Goal: Find specific page/section: Find specific page/section

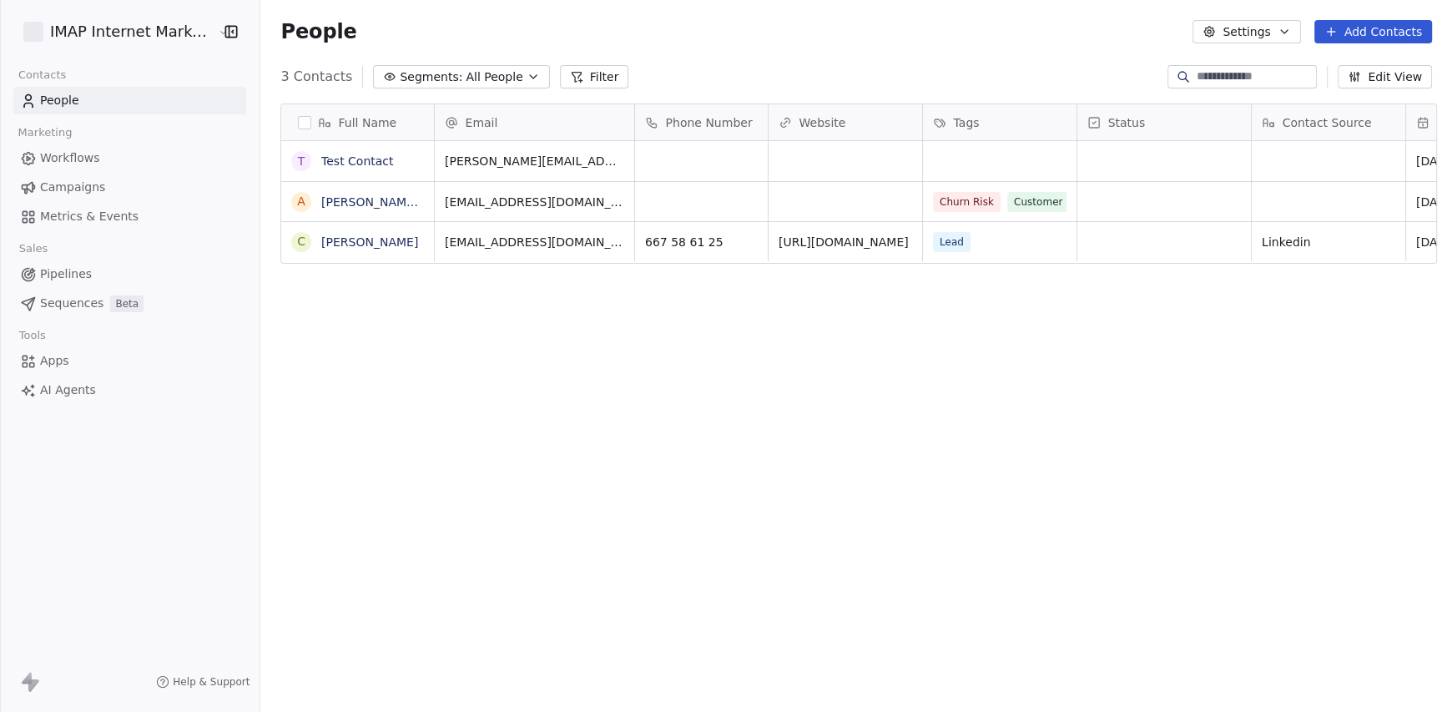
scroll to position [614, 1184]
click at [137, 31] on html "IMAP Internet Marketing SL Contacts People Marketing Workflows Campaigns Metric…" at bounding box center [726, 356] width 1452 height 712
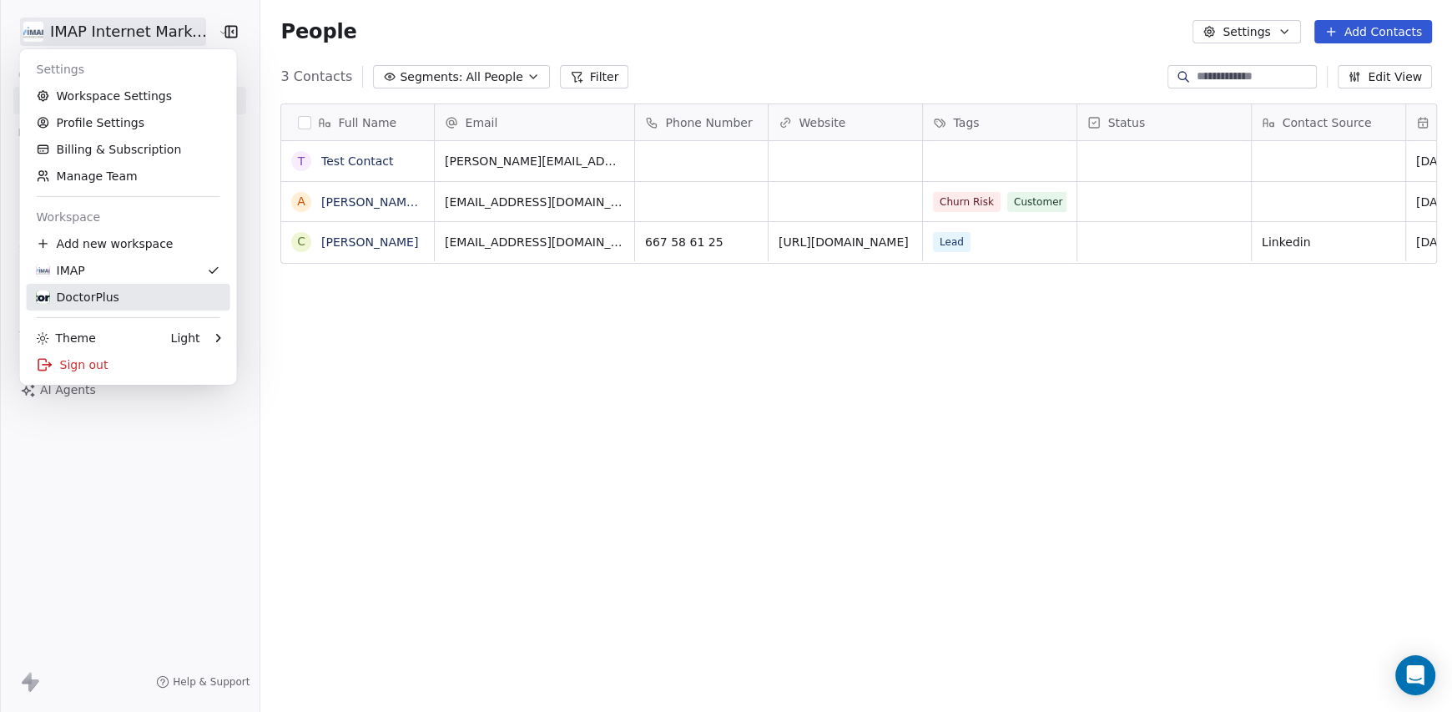
click at [112, 290] on div "DoctorPlus" at bounding box center [78, 297] width 83 height 17
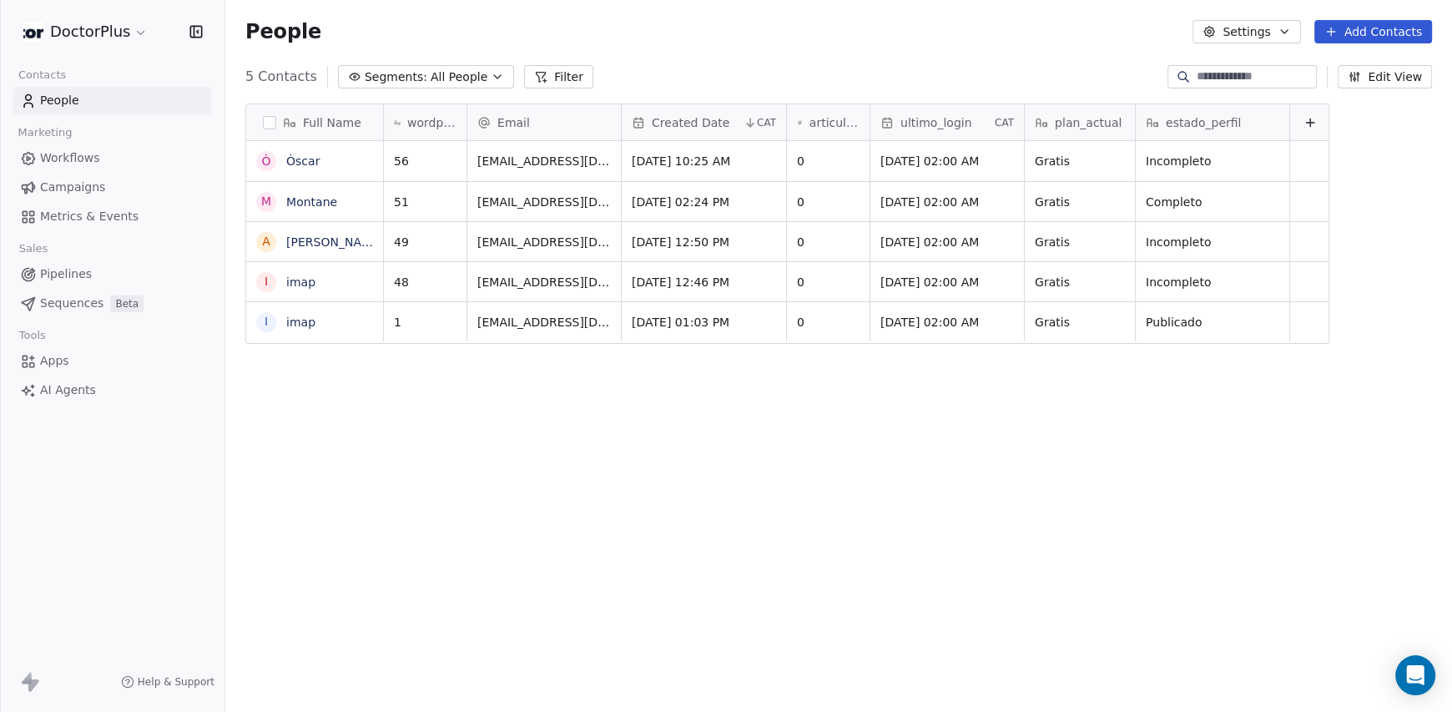
scroll to position [614, 1214]
click at [267, 162] on button "grid" at bounding box center [266, 160] width 13 height 13
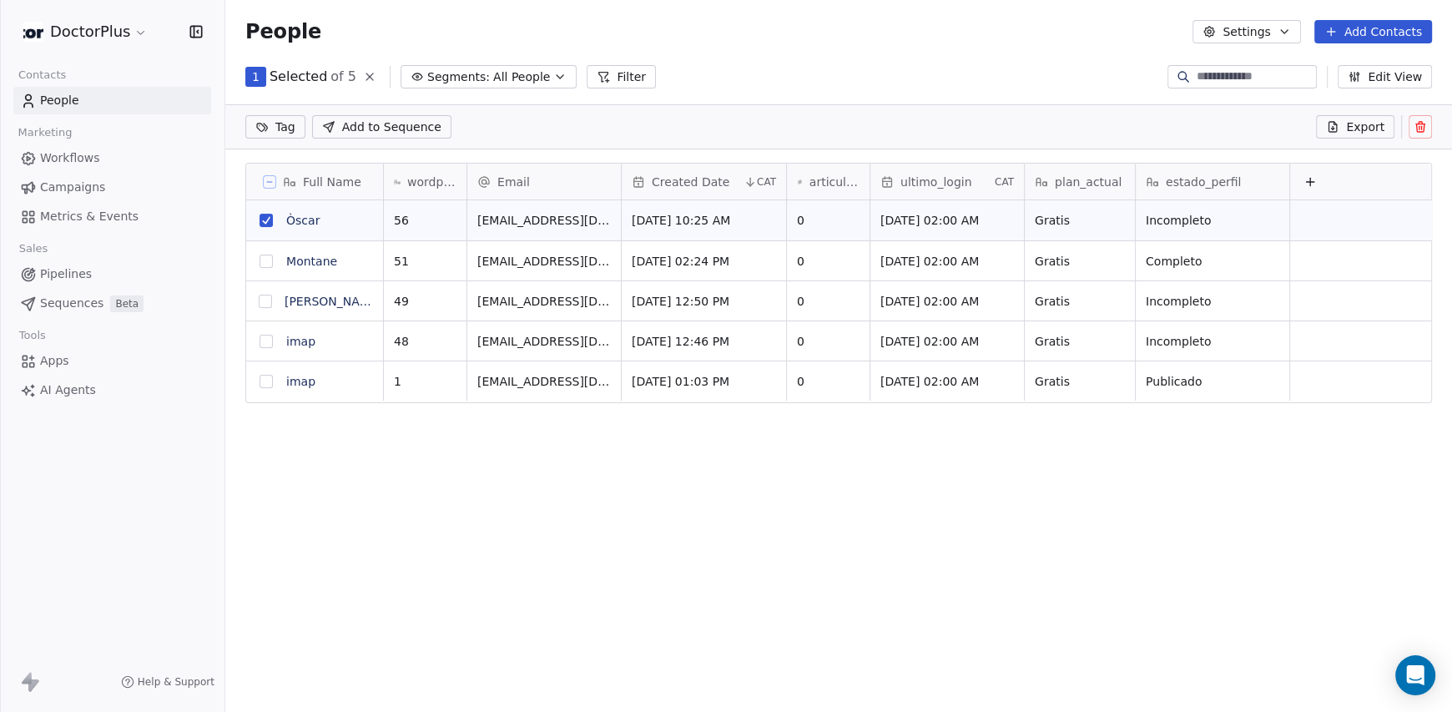
scroll to position [554, 1214]
click at [1422, 134] on button at bounding box center [1420, 126] width 23 height 23
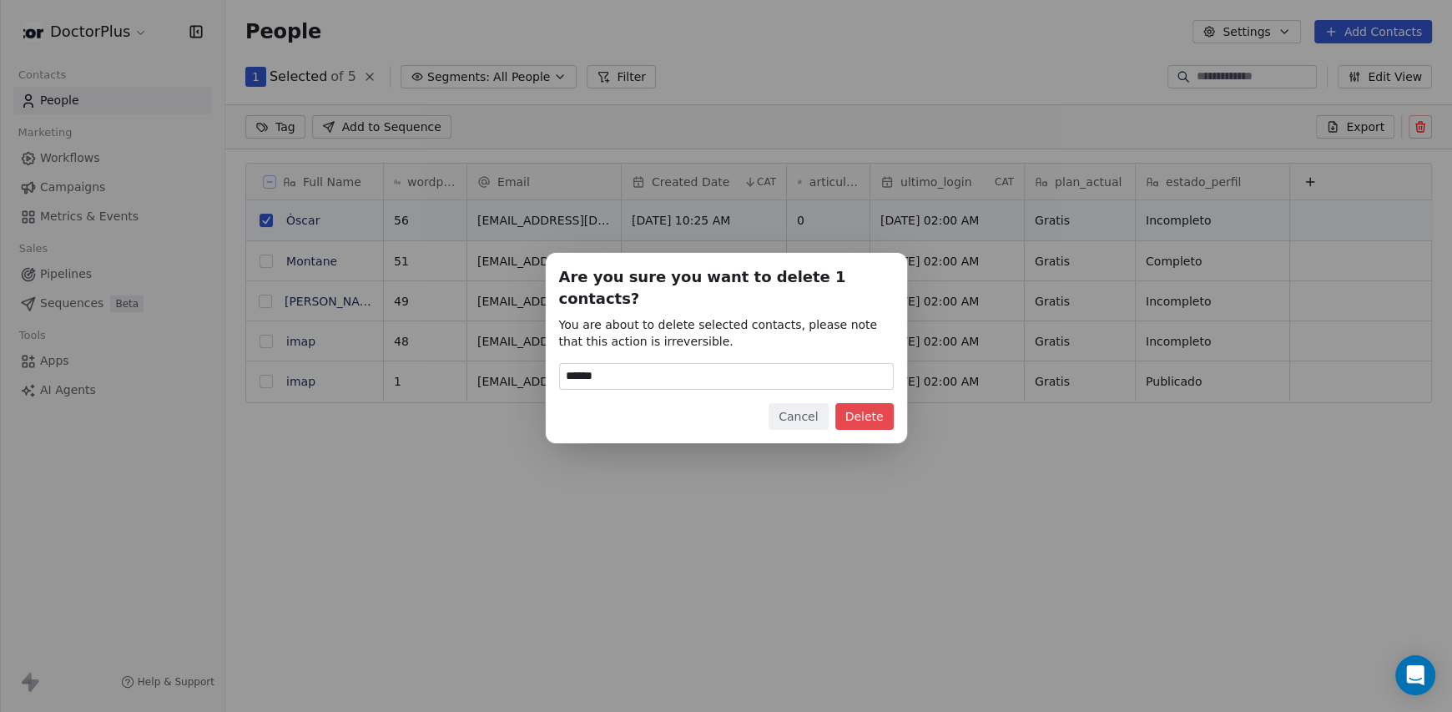
type input "******"
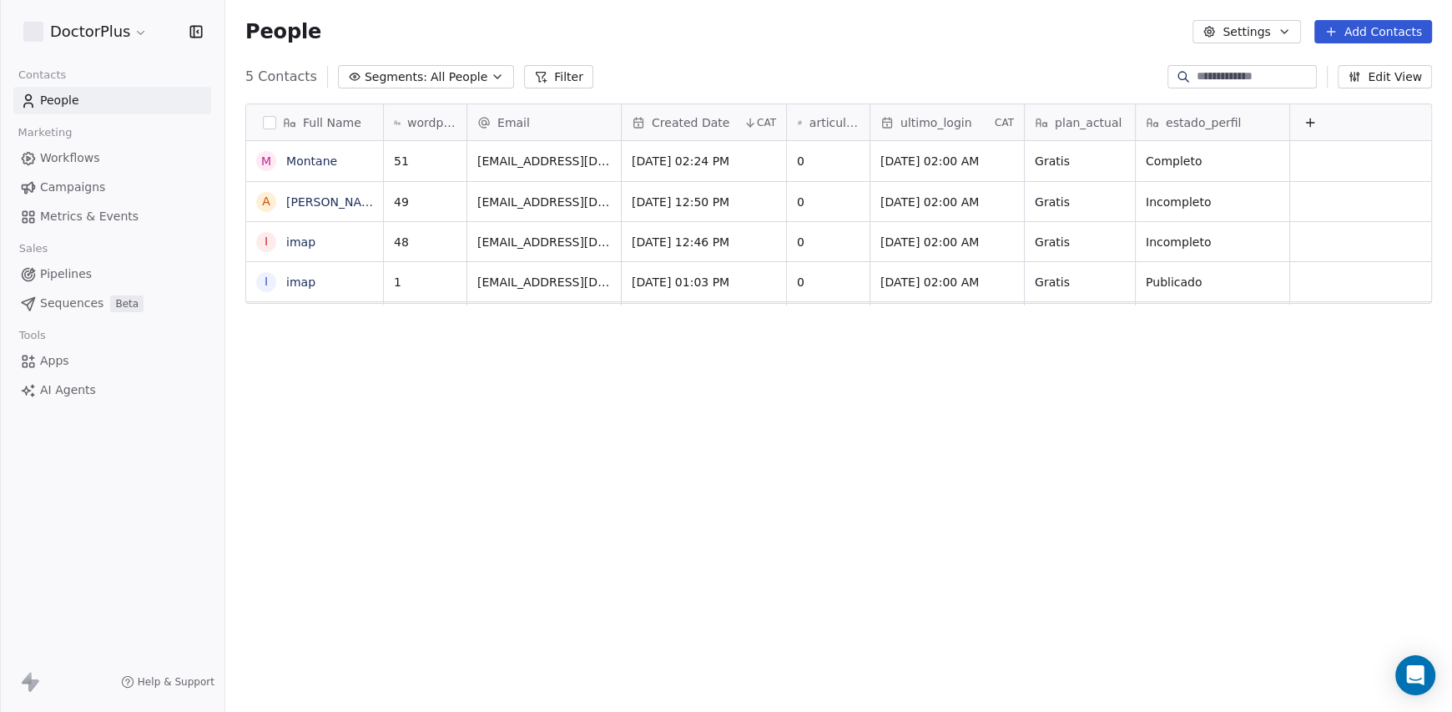
scroll to position [614, 1214]
click at [1179, 482] on div "Full Name O [PERSON_NAME] A [PERSON_NAME] IMAP i imap i imap wordpressUserId Em…" at bounding box center [838, 403] width 1227 height 627
